Goal: Task Accomplishment & Management: Use online tool/utility

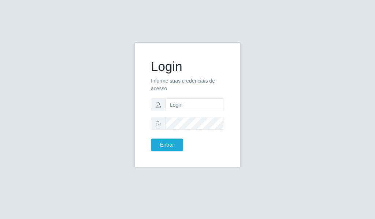
type input "[EMAIL_ADDRESS][DOMAIN_NAME]"
click at [170, 143] on button "Entrar" at bounding box center [167, 145] width 32 height 13
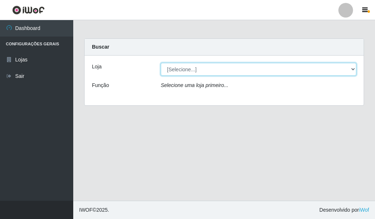
drag, startPoint x: 352, startPoint y: 69, endPoint x: 328, endPoint y: 72, distance: 24.7
click at [352, 69] on select "[Selecione...] Queiroz Atacadão - Catolé do Rocha" at bounding box center [258, 69] width 195 height 13
select select "500"
click at [161, 63] on select "[Selecione...] Queiroz Atacadão - Catolé do Rocha" at bounding box center [258, 69] width 195 height 13
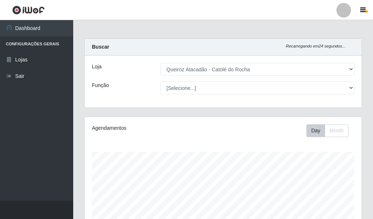
click at [342, 13] on div at bounding box center [343, 10] width 15 height 15
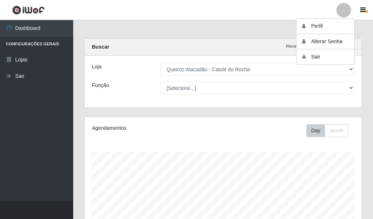
click at [237, 10] on header "Perfil Alterar Senha Sair" at bounding box center [186, 10] width 373 height 20
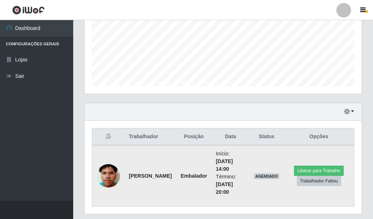
scroll to position [198, 0]
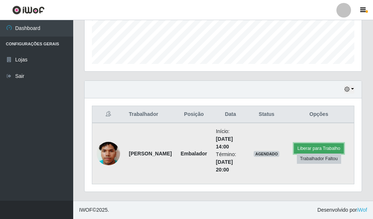
click at [324, 146] on button "Liberar para Trabalho" at bounding box center [318, 148] width 49 height 10
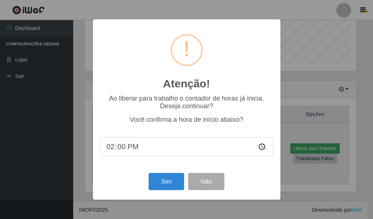
scroll to position [152, 273]
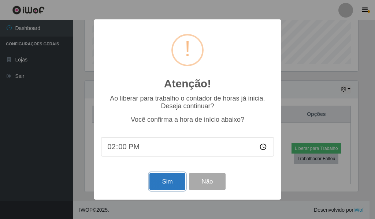
click at [164, 188] on button "Sim" at bounding box center [166, 181] width 35 height 17
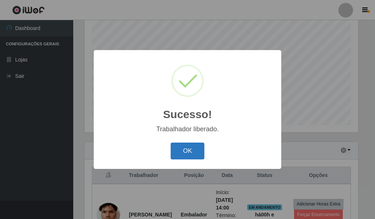
click at [186, 147] on button "OK" at bounding box center [188, 151] width 34 height 17
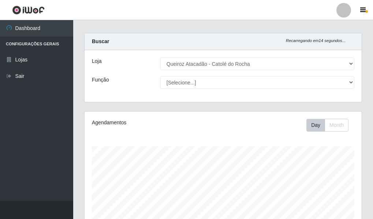
scroll to position [0, 0]
